Goal: Information Seeking & Learning: Learn about a topic

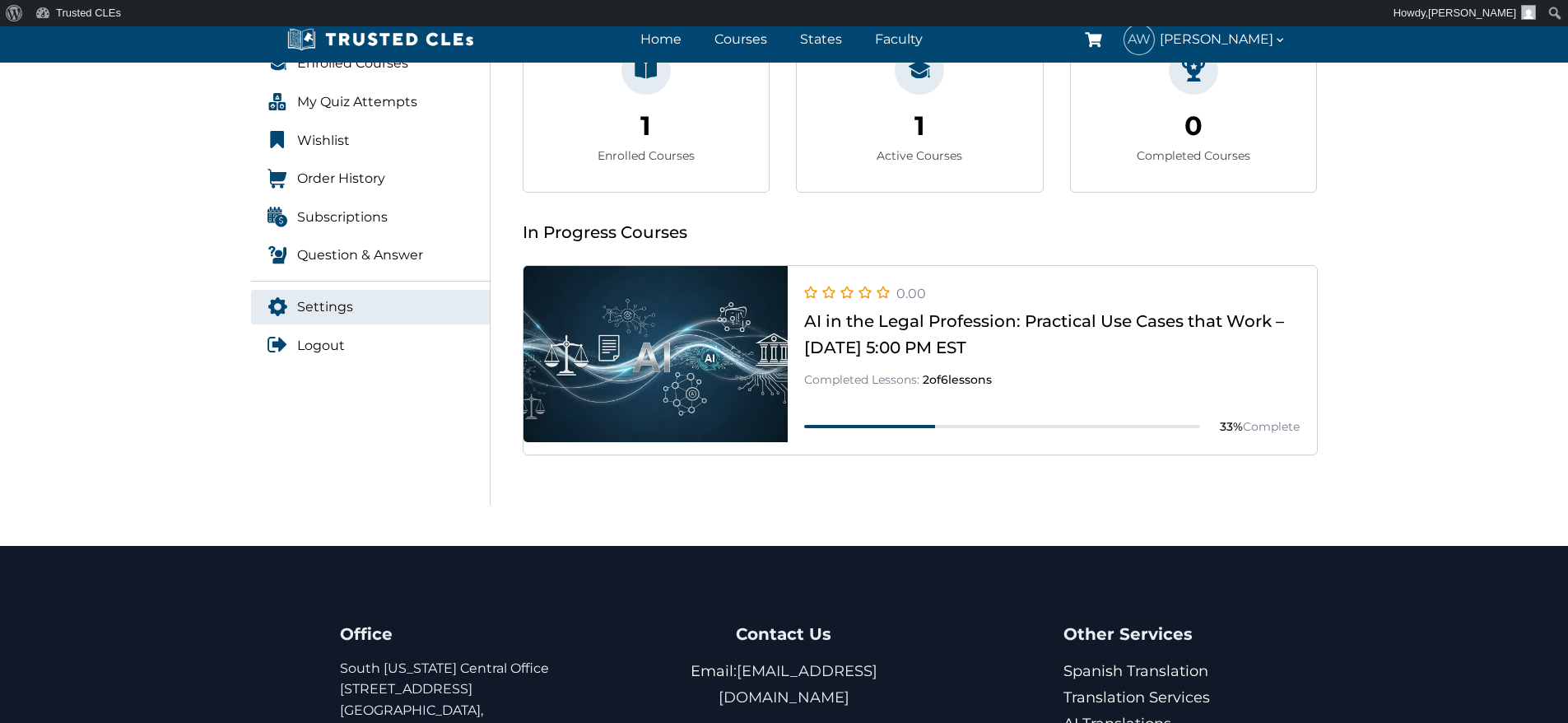
scroll to position [165, 0]
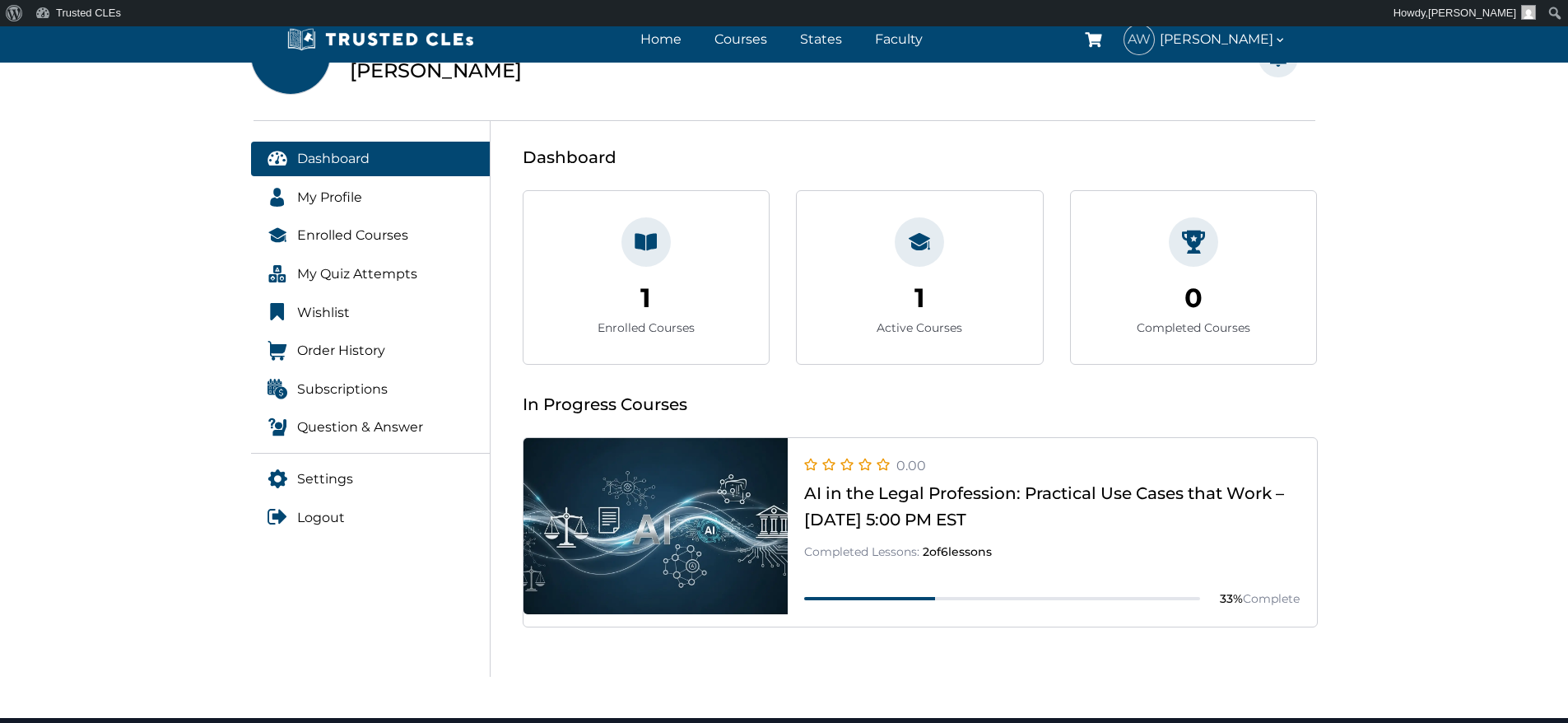
click at [656, 244] on icon at bounding box center [646, 242] width 23 height 23
click at [879, 627] on link at bounding box center [920, 627] width 794 height 0
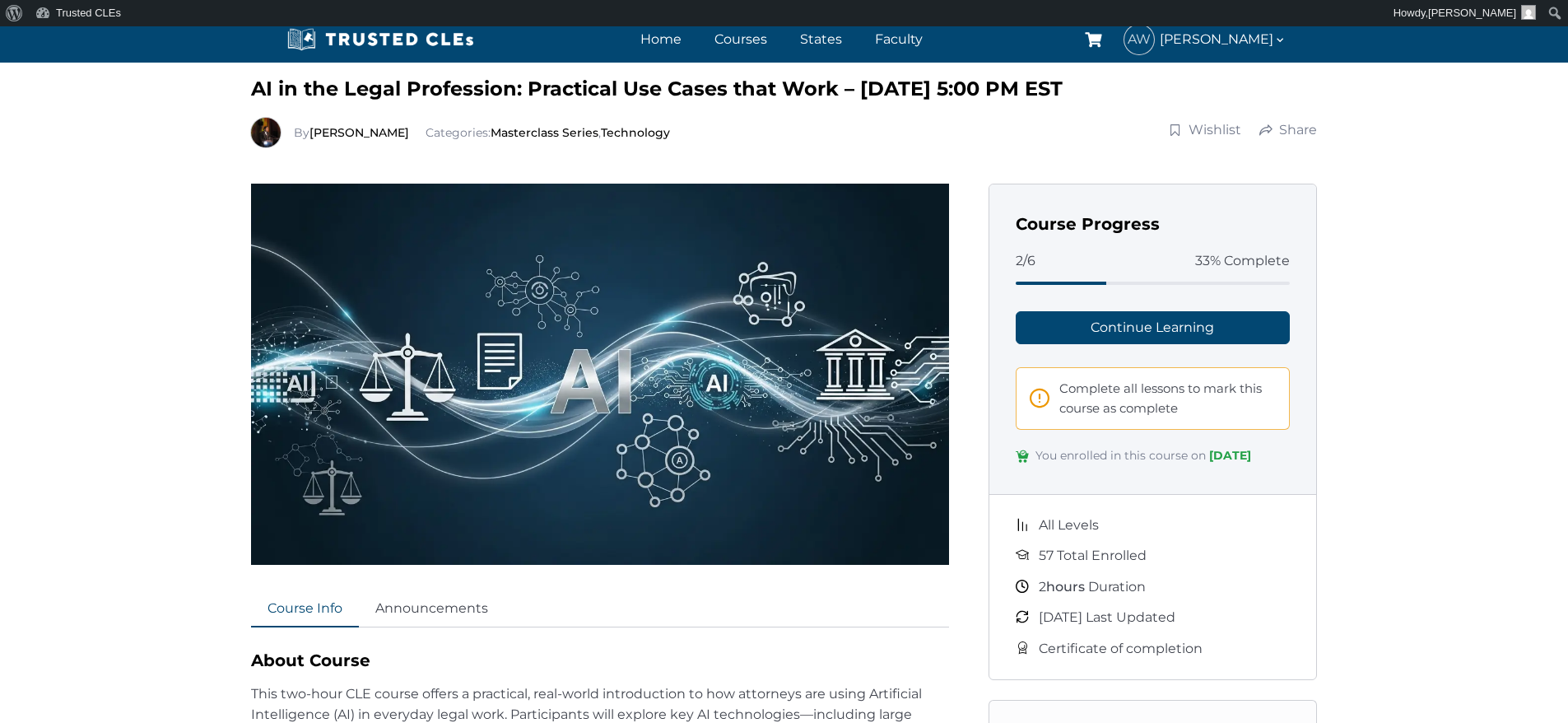
scroll to position [82, 0]
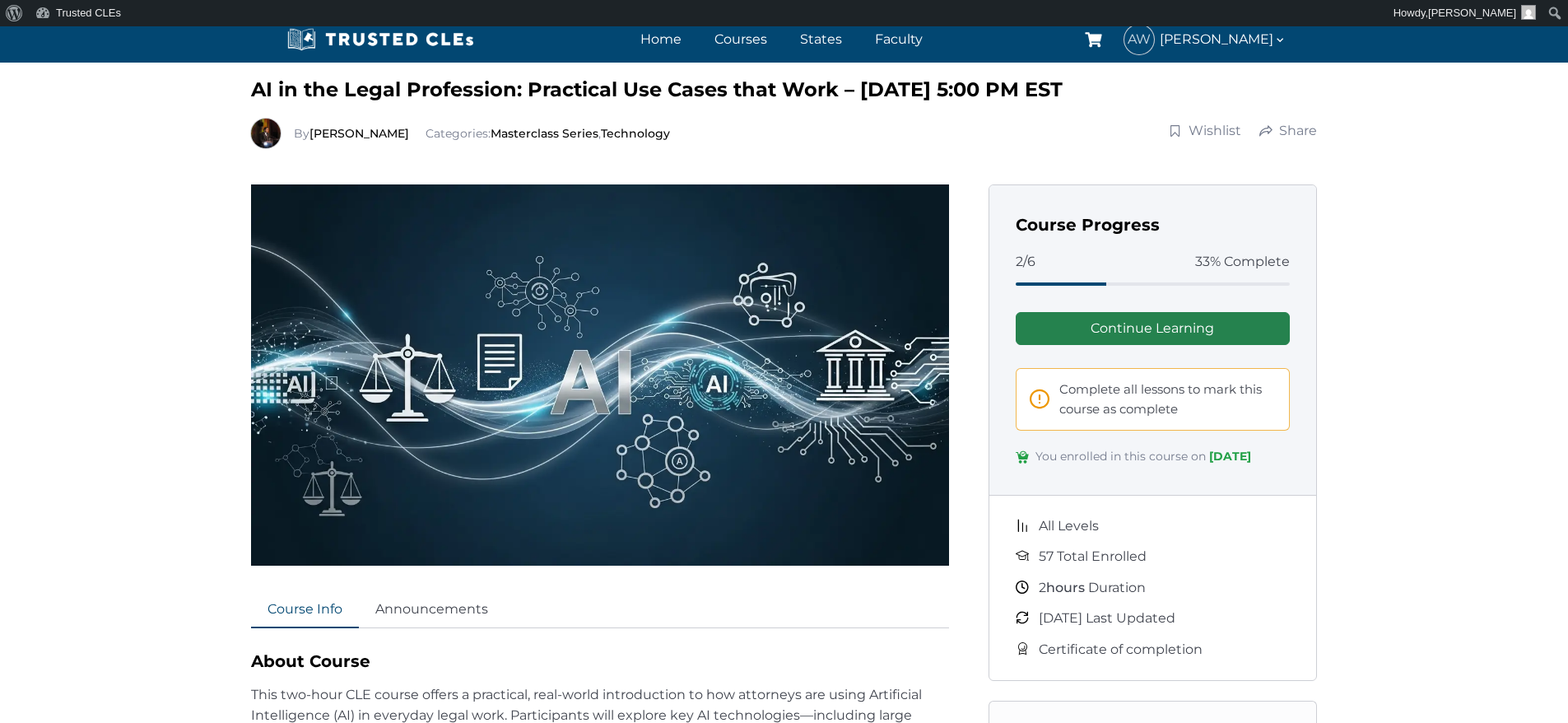
click at [1181, 322] on link "Continue Learning" at bounding box center [1153, 328] width 275 height 33
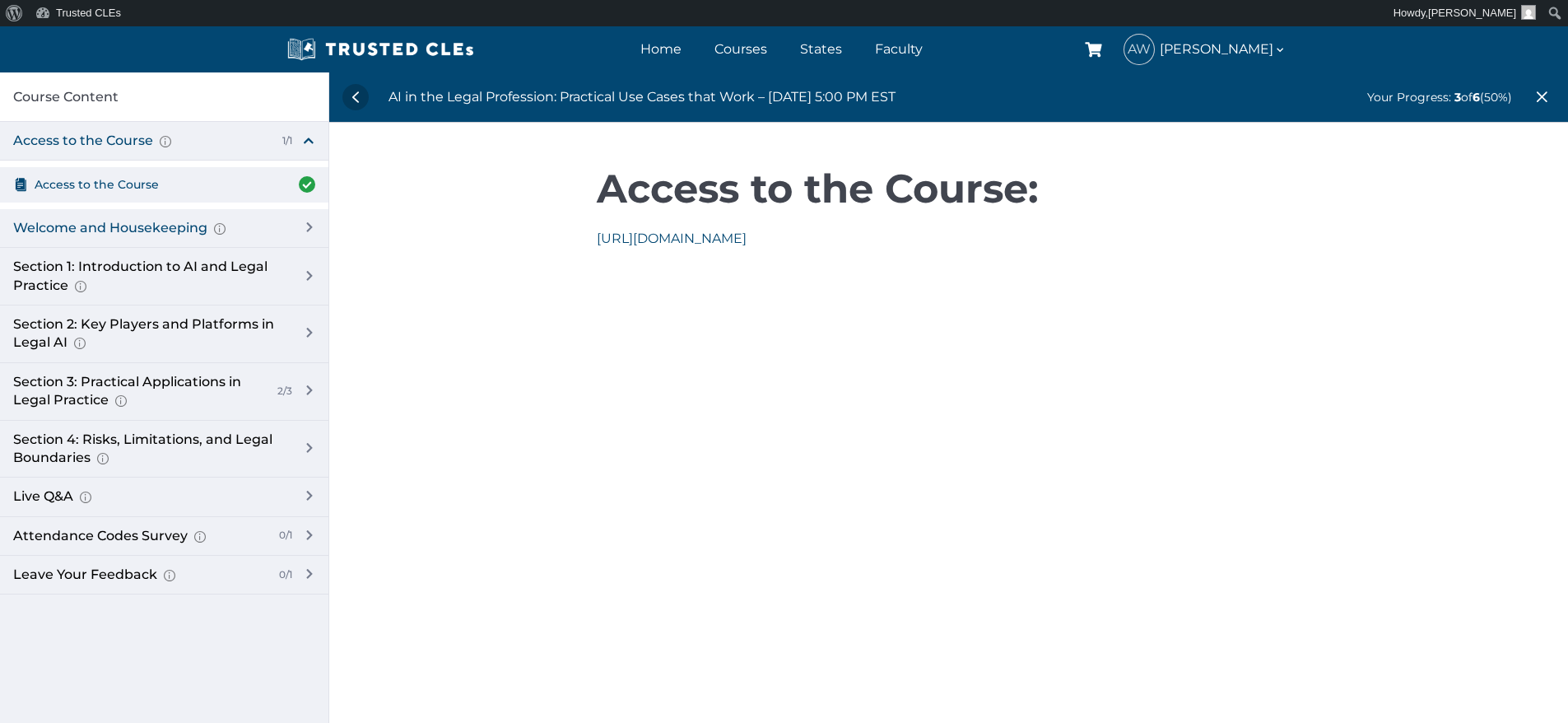
click at [106, 225] on div "Welcome and Housekeeping Introduction of presenters and overview of course stru…" at bounding box center [150, 228] width 273 height 18
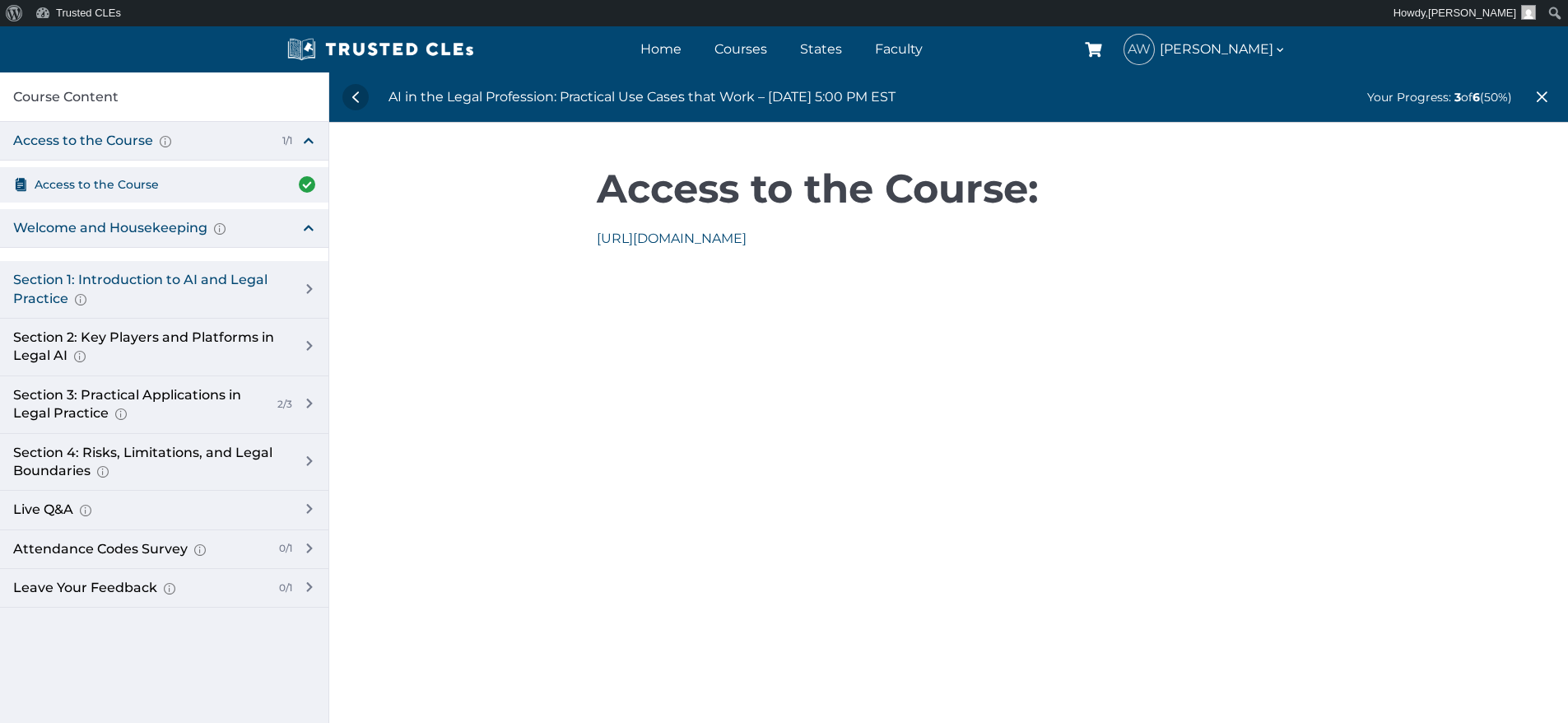
click at [147, 289] on div "Section 1: Introduction to AI and Legal Practice Overview of Artificial Intelli…" at bounding box center [150, 289] width 273 height 37
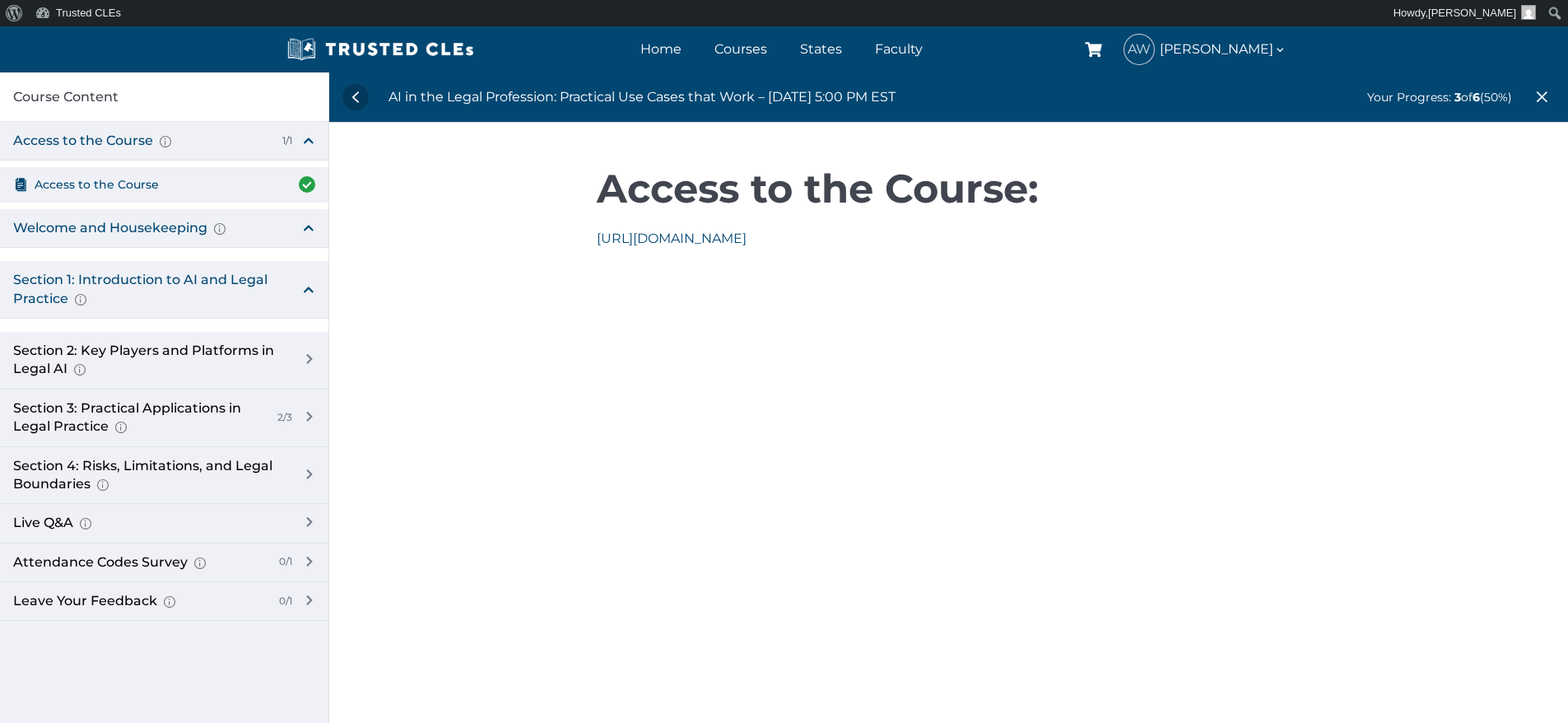
click at [46, 300] on div "Section 1: Introduction to AI and Legal Practice Overview of Artificial Intelli…" at bounding box center [150, 289] width 273 height 37
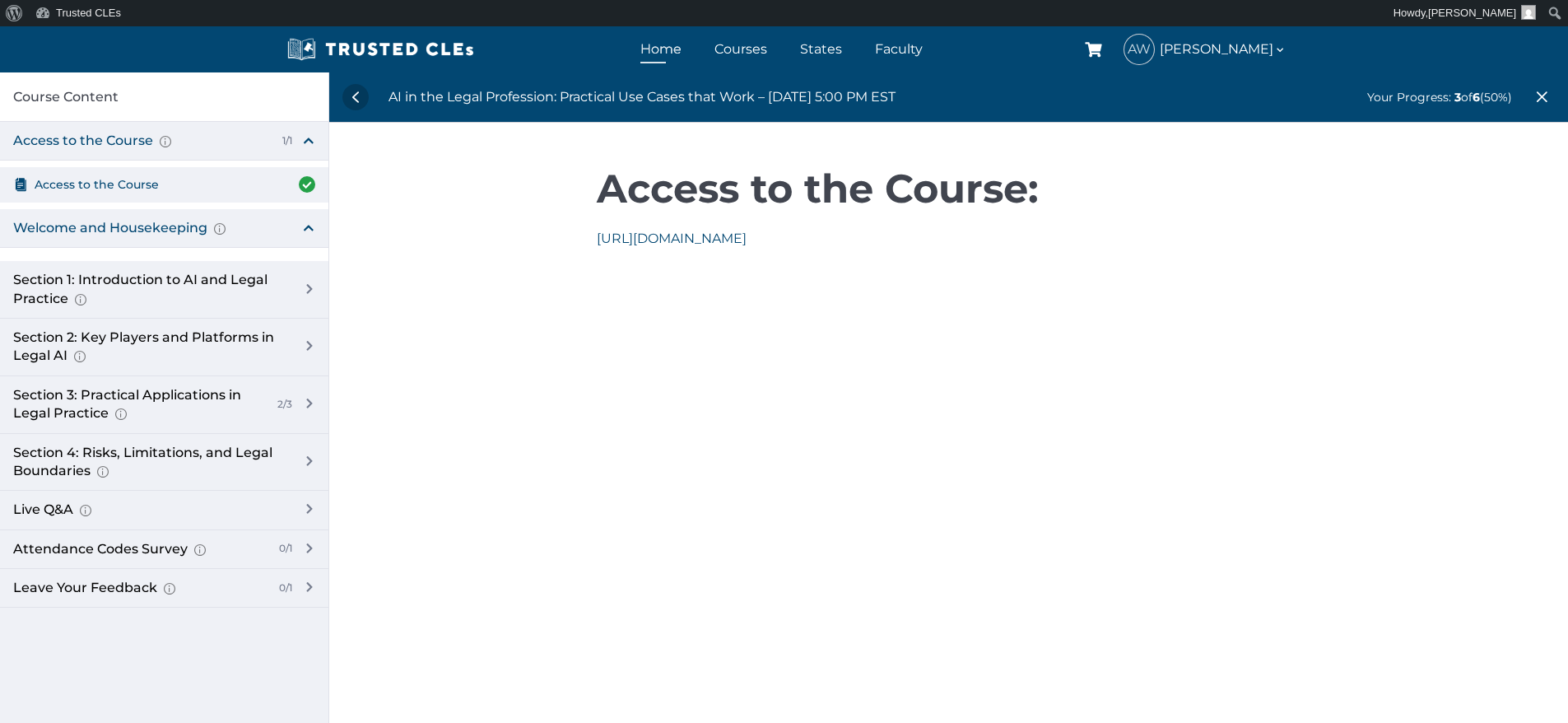
click at [685, 46] on link "Home" at bounding box center [662, 49] width 50 height 24
click at [79, 138] on div "Access to the Course Here you will have the link to access the course." at bounding box center [141, 140] width 256 height 18
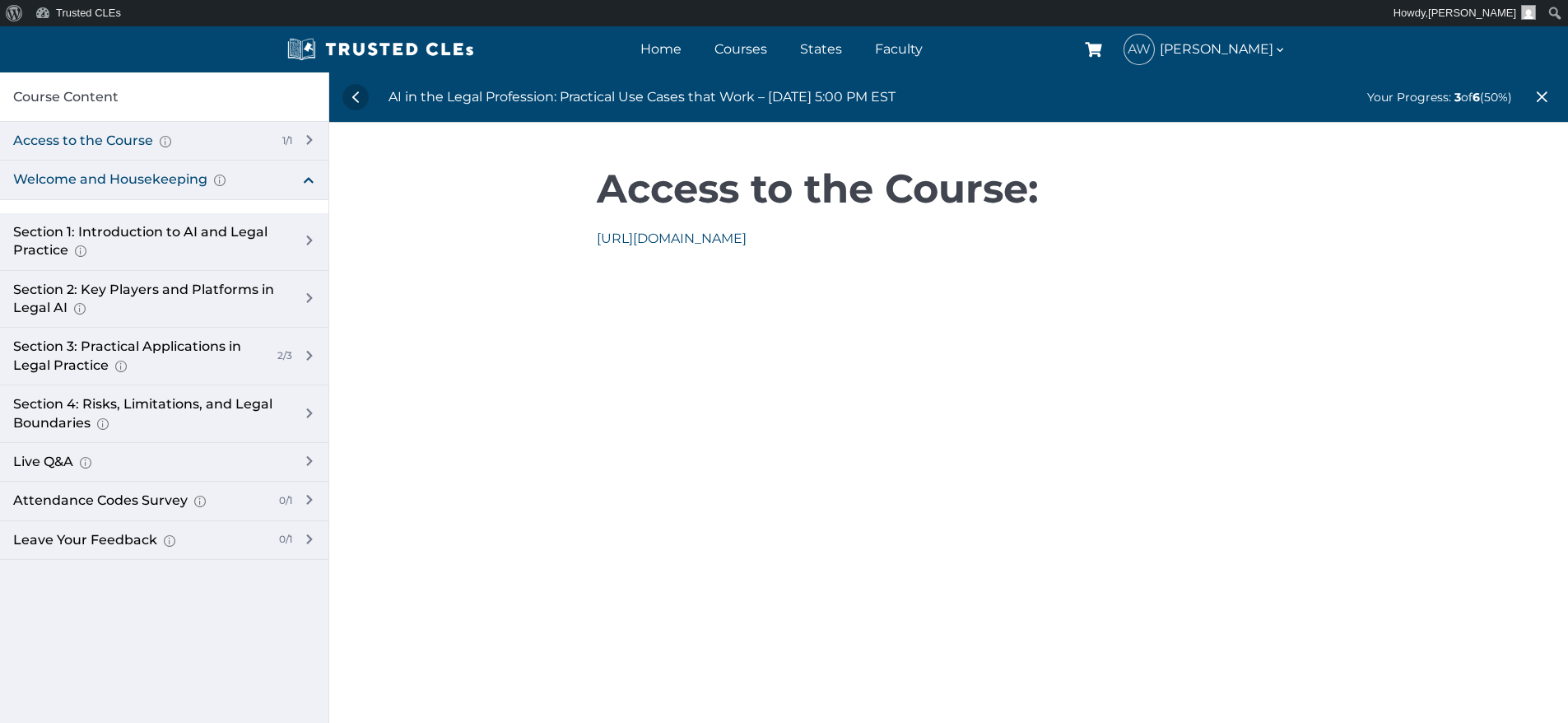
click at [106, 138] on div "Access to the Course Here you will have the link to access the course." at bounding box center [141, 140] width 256 height 18
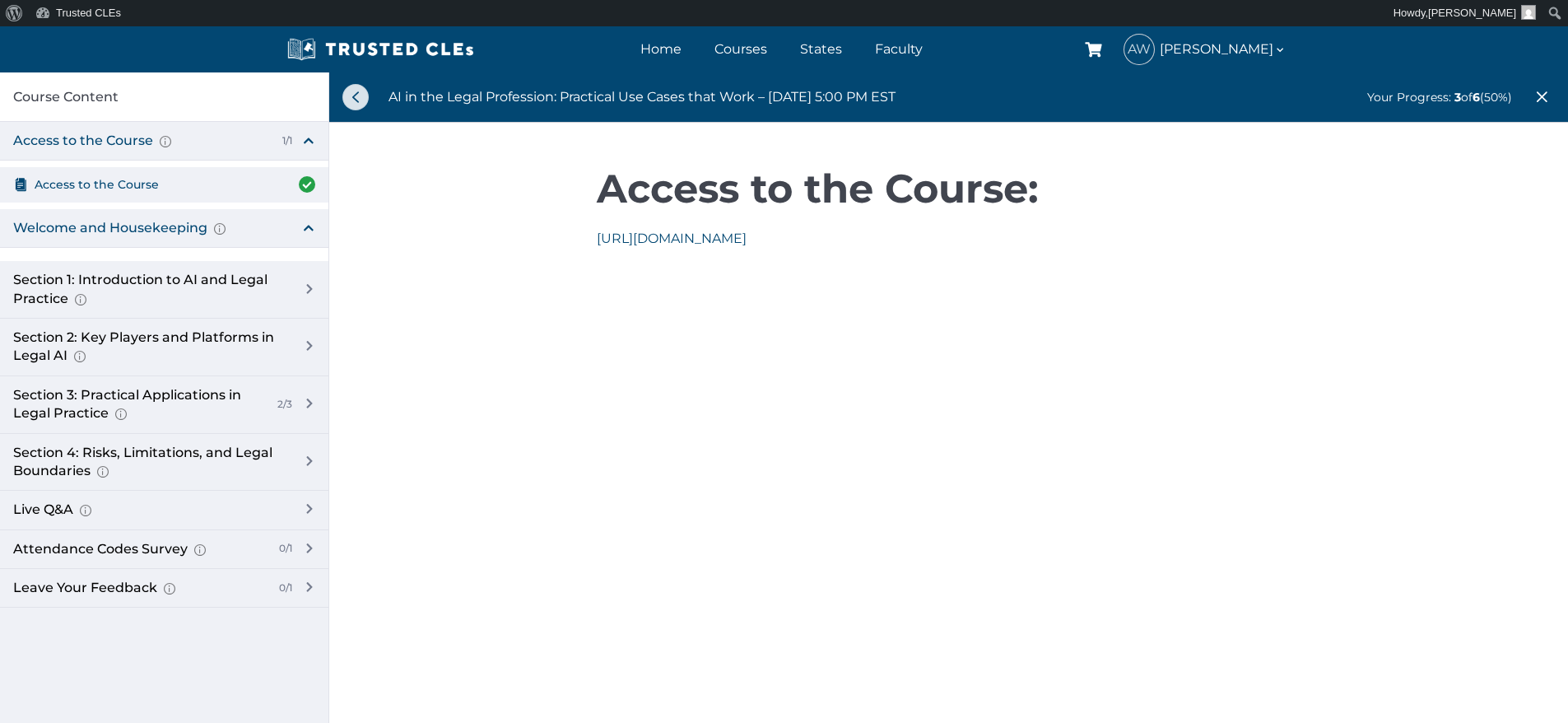
click at [356, 94] on link at bounding box center [356, 97] width 27 height 27
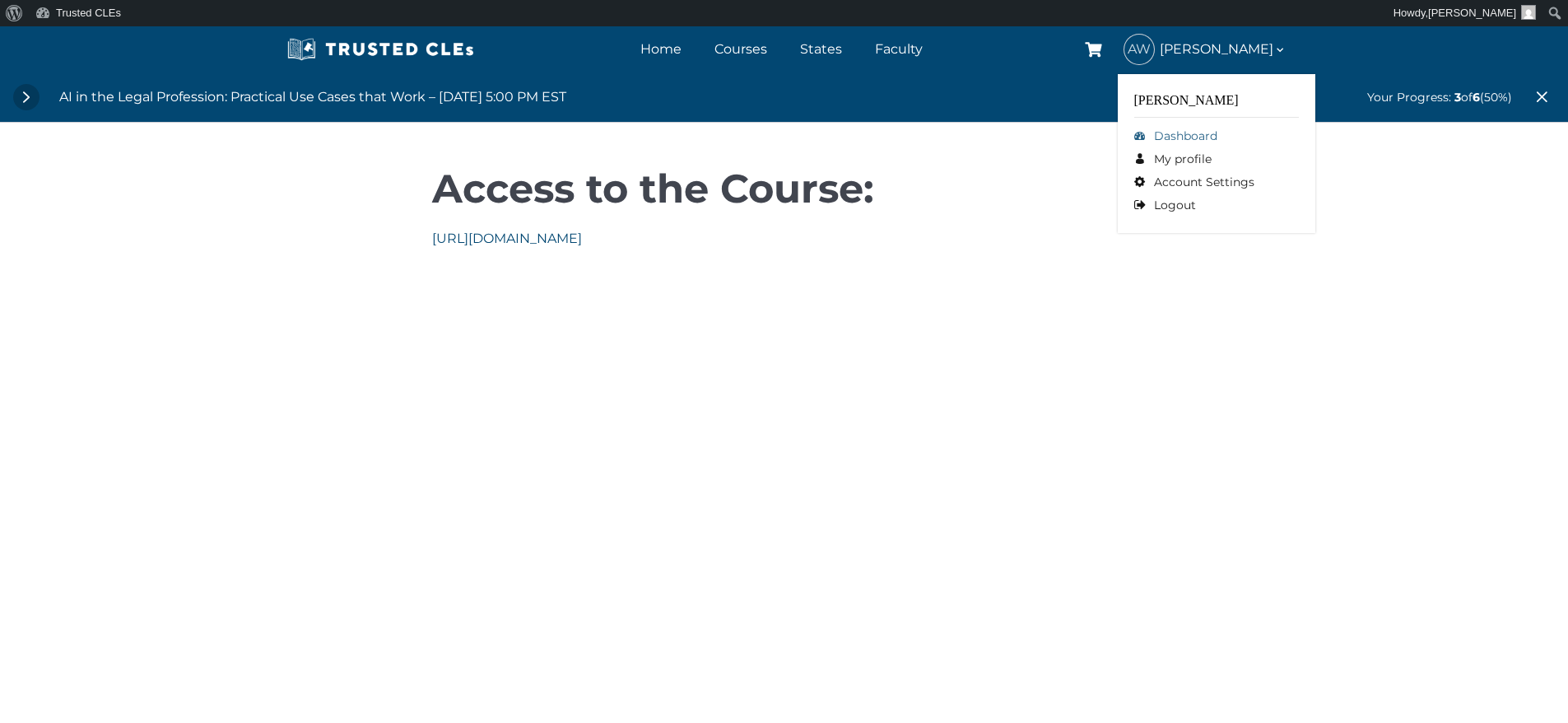
click at [1199, 139] on link "Dashboard" at bounding box center [1216, 135] width 165 height 23
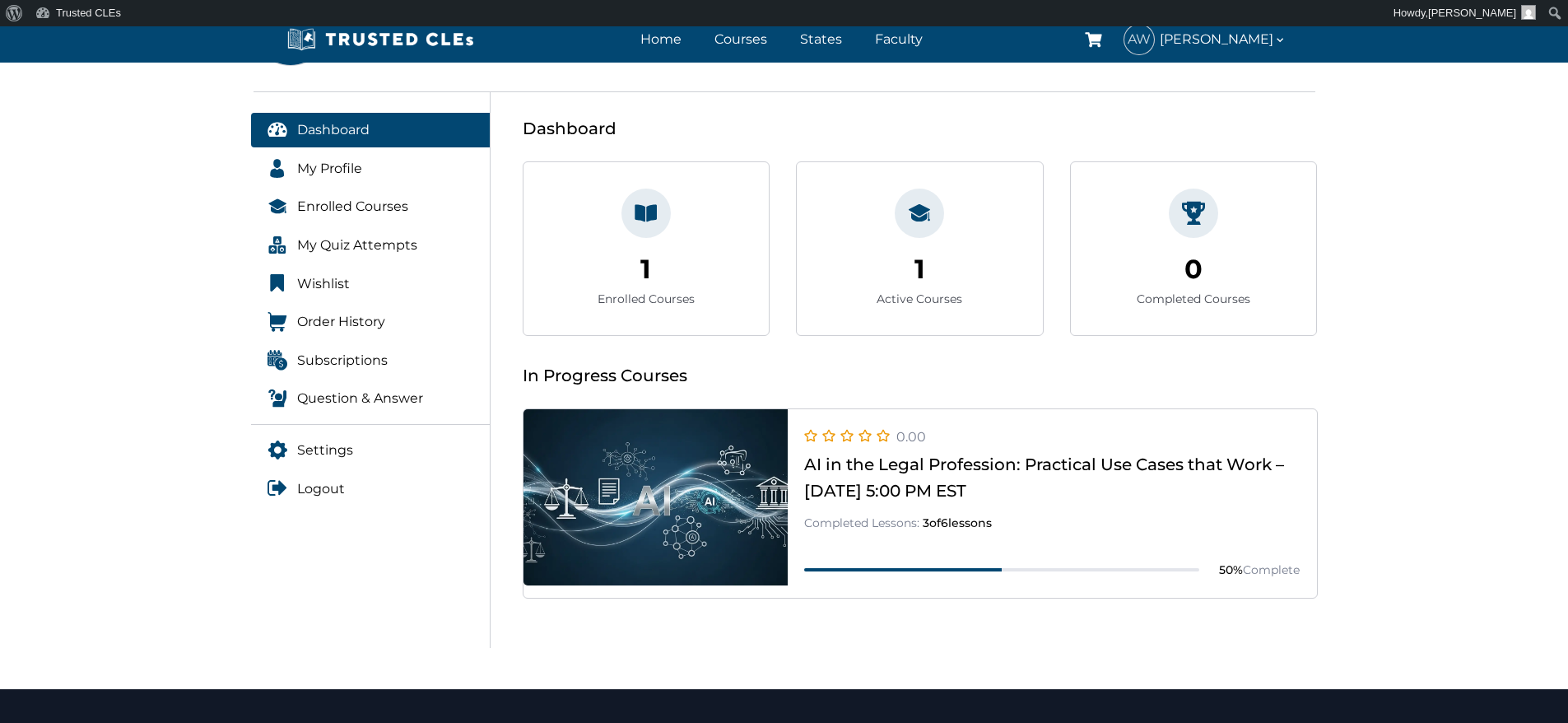
scroll to position [165, 0]
